Goal: Register for event/course

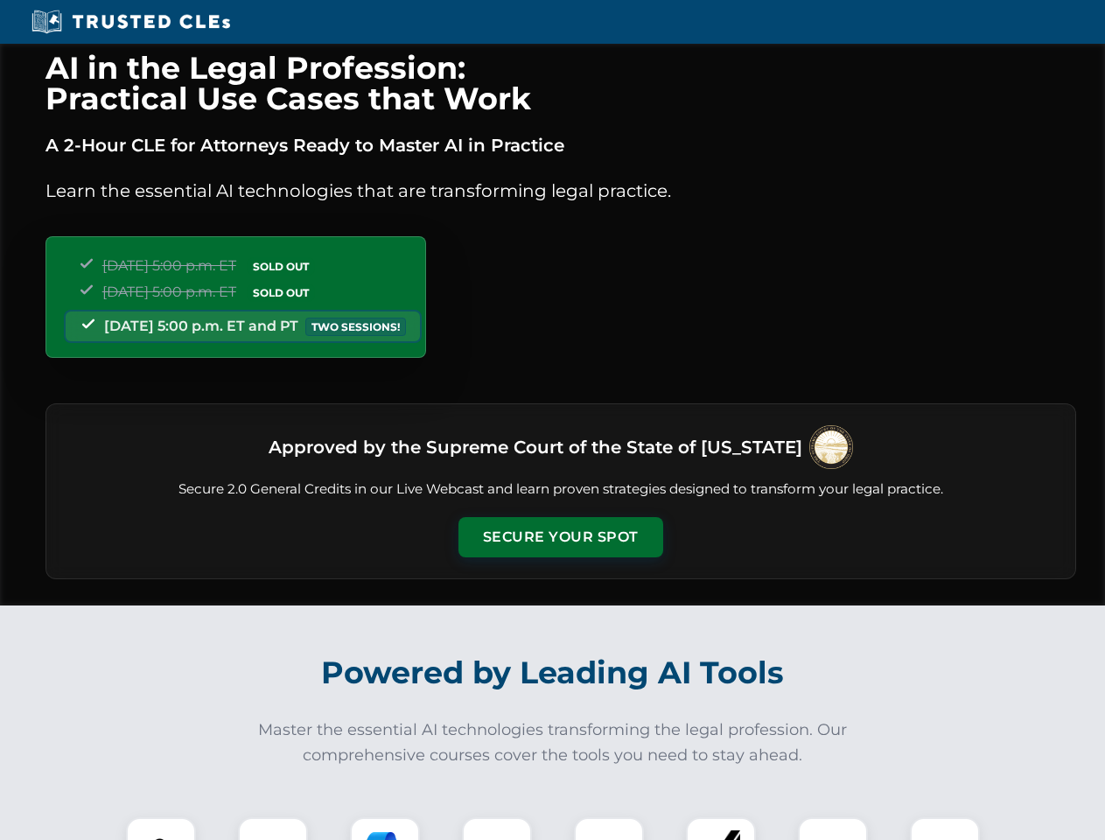
click at [560, 537] on button "Secure Your Spot" at bounding box center [560, 537] width 205 height 40
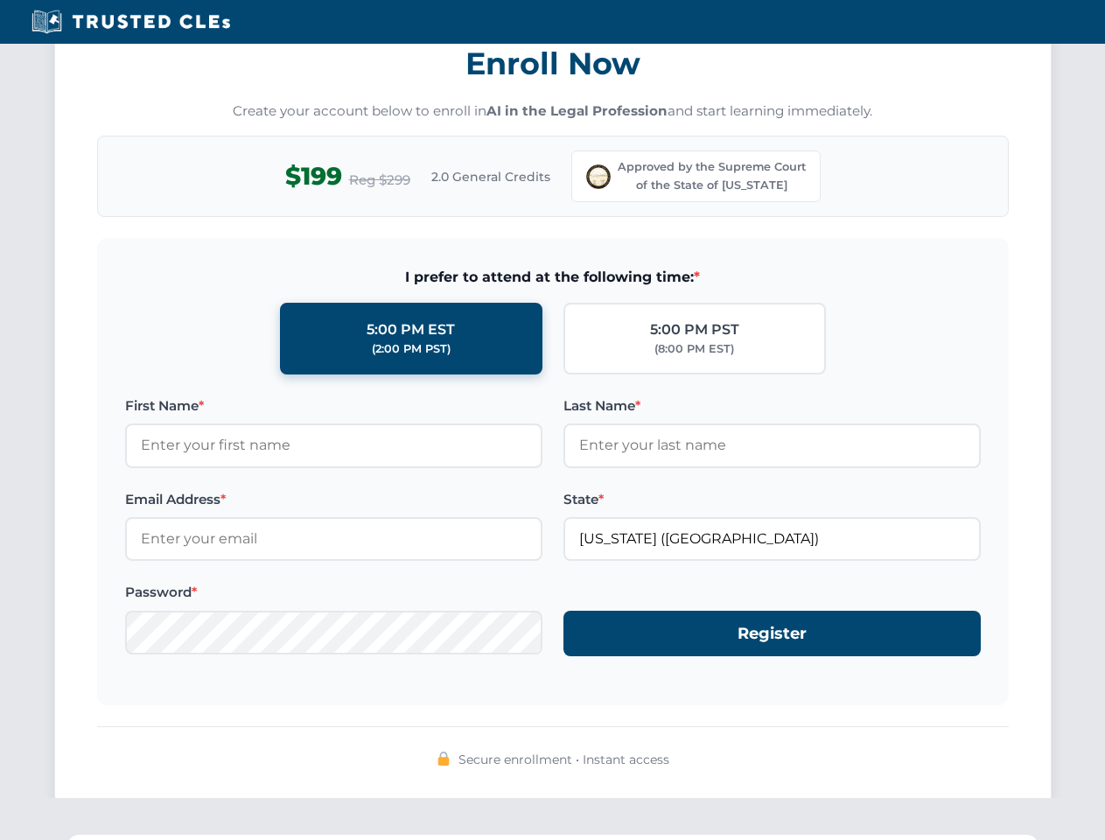
scroll to position [1729, 0]
